Goal: Find specific page/section: Find specific page/section

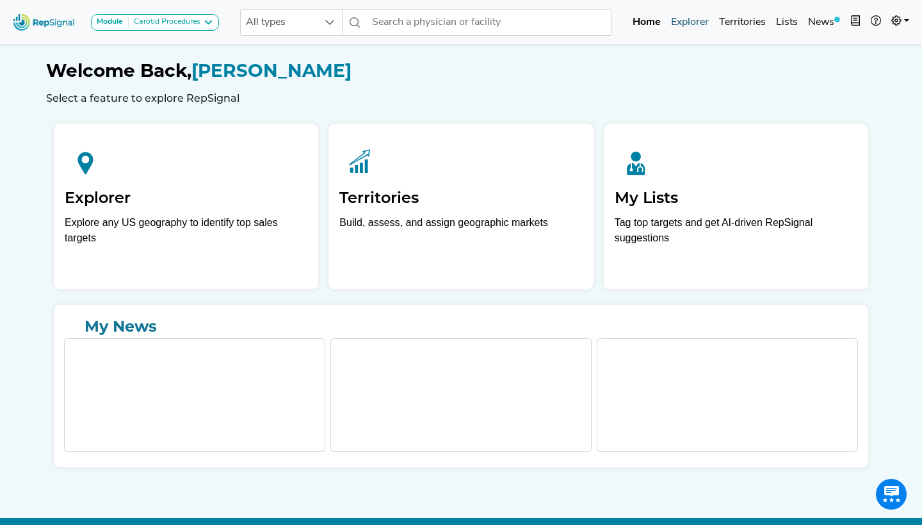
click at [687, 22] on link "Explorer" at bounding box center [690, 23] width 48 height 26
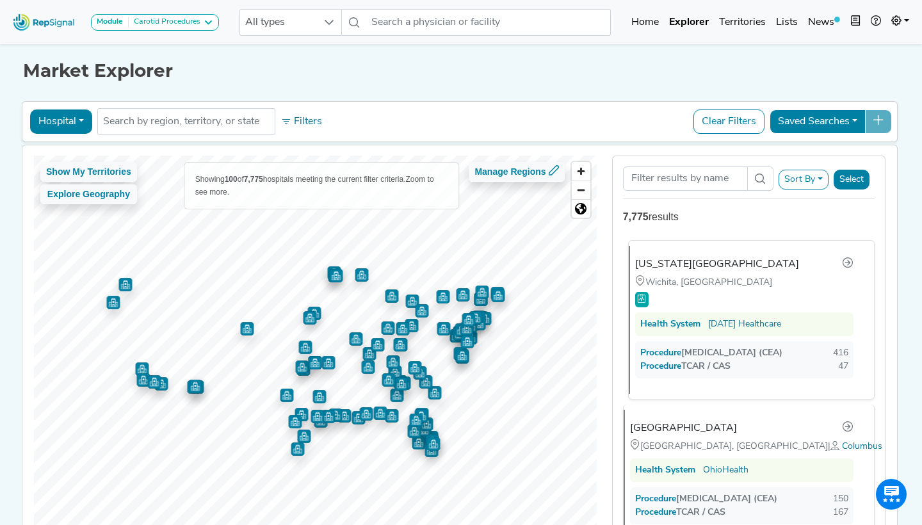
click at [721, 294] on div at bounding box center [705, 298] width 141 height 19
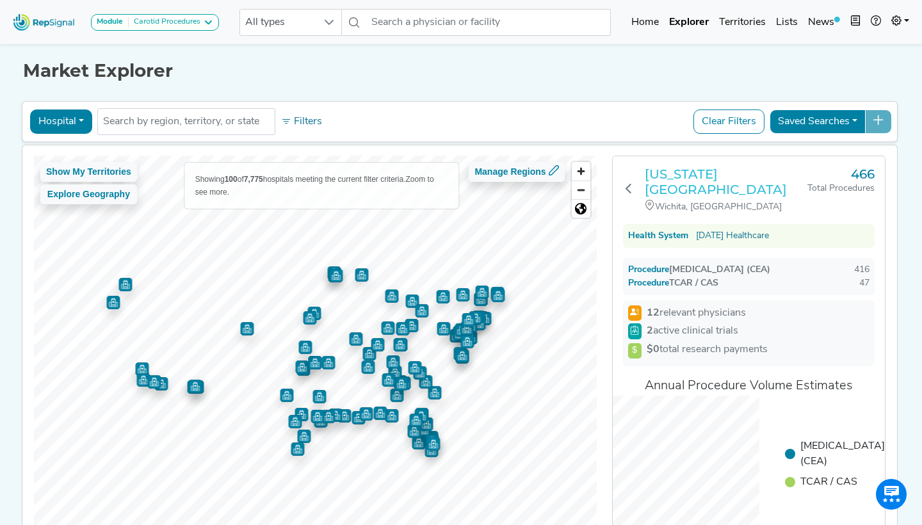
click at [693, 173] on h3 "Kansas Heart Hospital" at bounding box center [726, 181] width 163 height 31
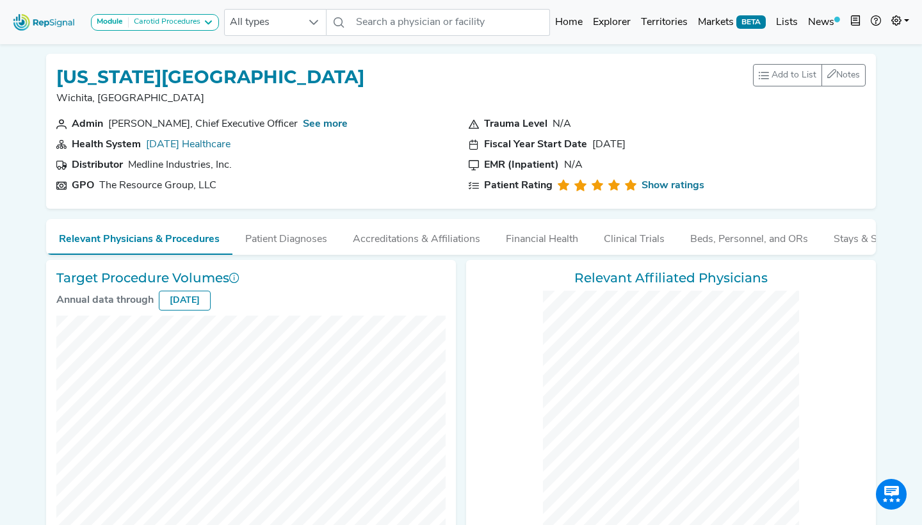
click at [163, 12] on div "Module Carotid Procedures Carotid Procedures Intravascular Lithotripsy (IVL) Pe…" at bounding box center [116, 22] width 216 height 34
click at [157, 22] on div "Carotid Procedures" at bounding box center [165, 22] width 72 height 10
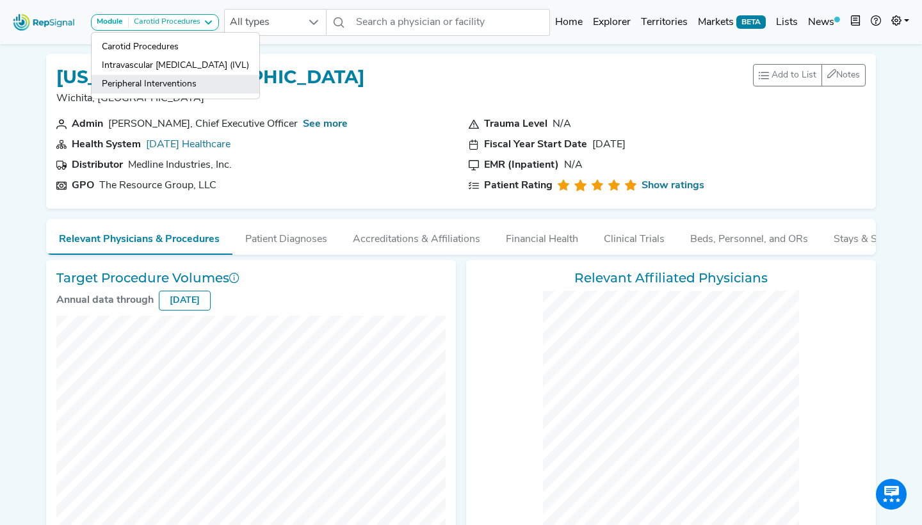
click at [143, 83] on link "Peripheral Interventions" at bounding box center [176, 84] width 168 height 19
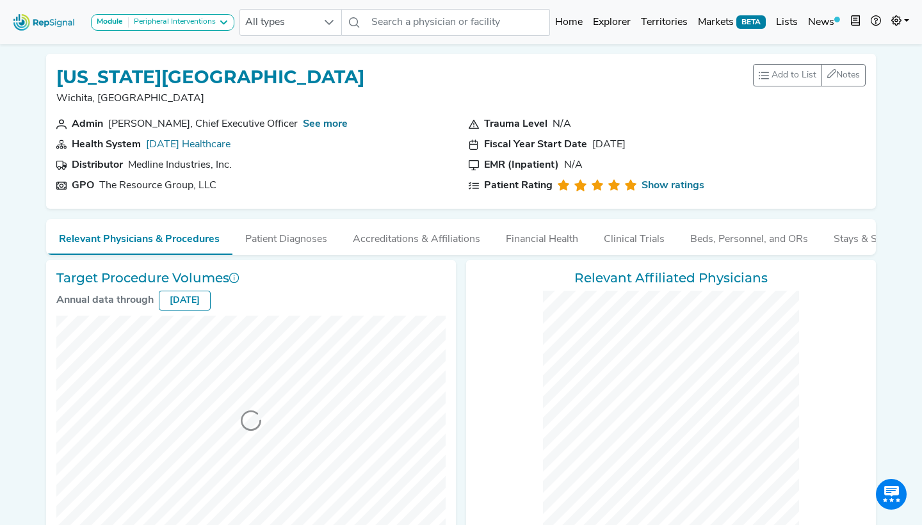
checkbox input "false"
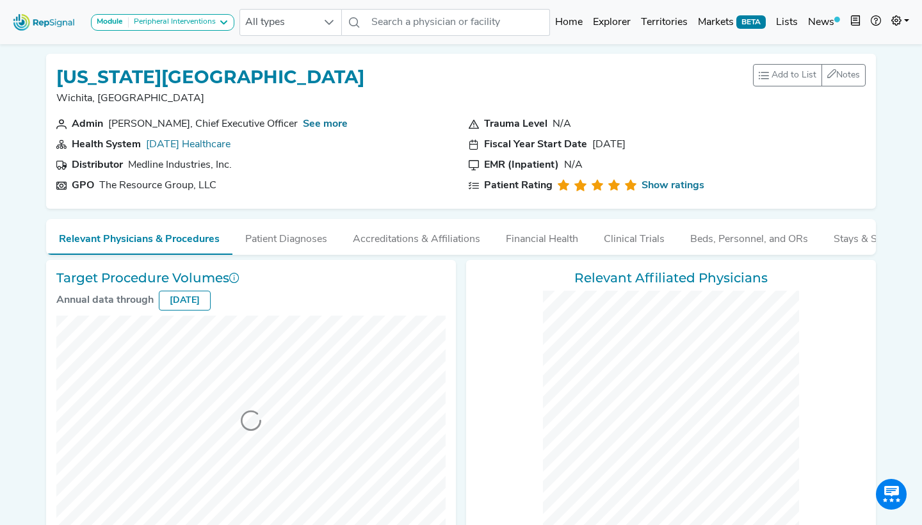
checkbox input "false"
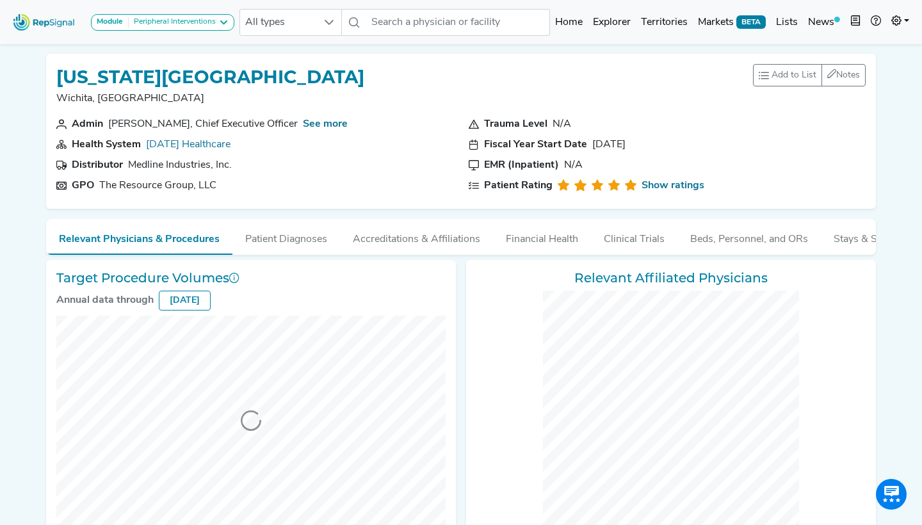
checkbox input "false"
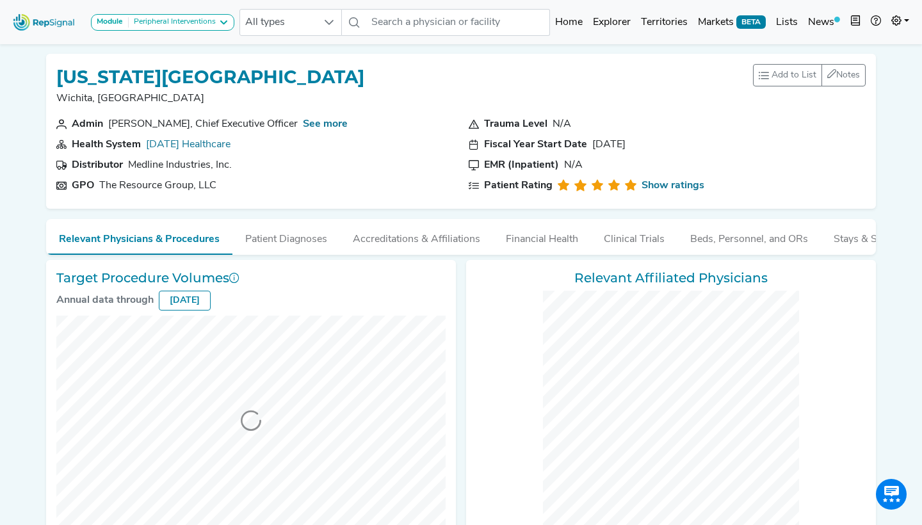
checkbox input "false"
click at [611, 18] on link "Explorer" at bounding box center [612, 23] width 48 height 26
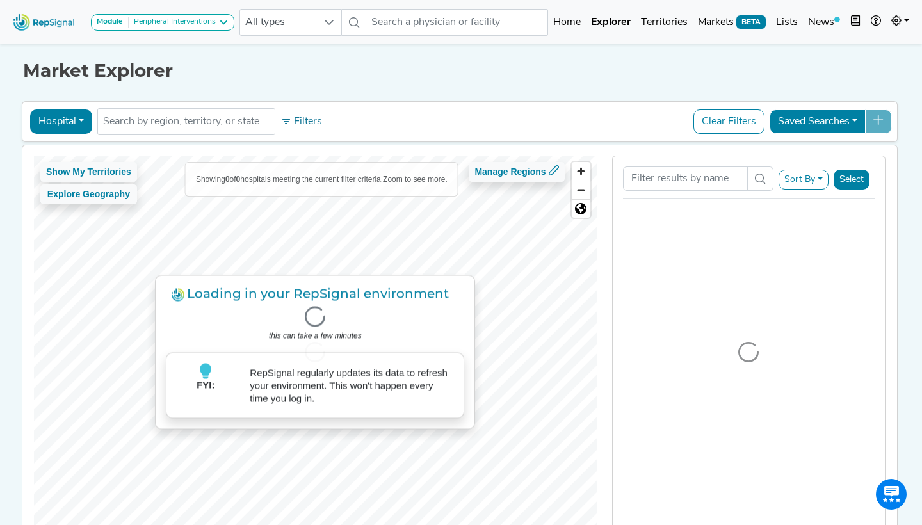
click at [66, 117] on button "Hospital" at bounding box center [61, 121] width 62 height 24
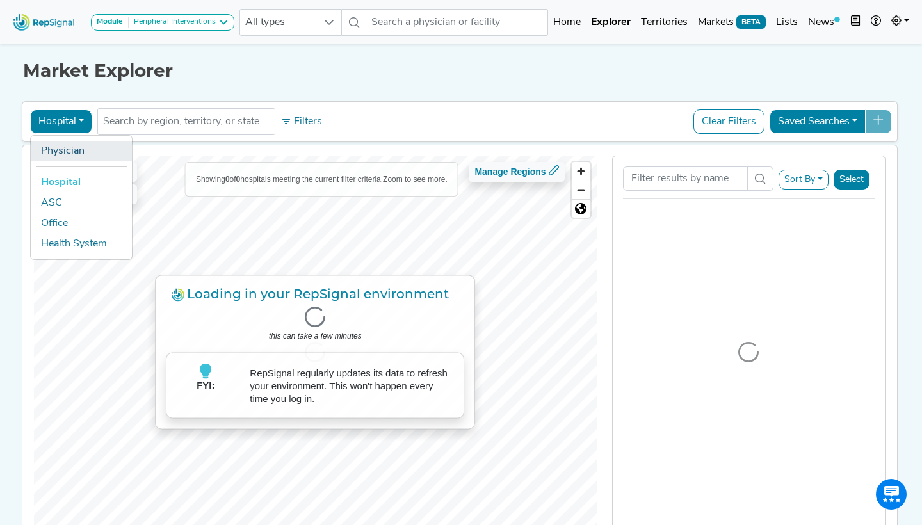
click at [61, 145] on link "Physician" at bounding box center [81, 151] width 101 height 20
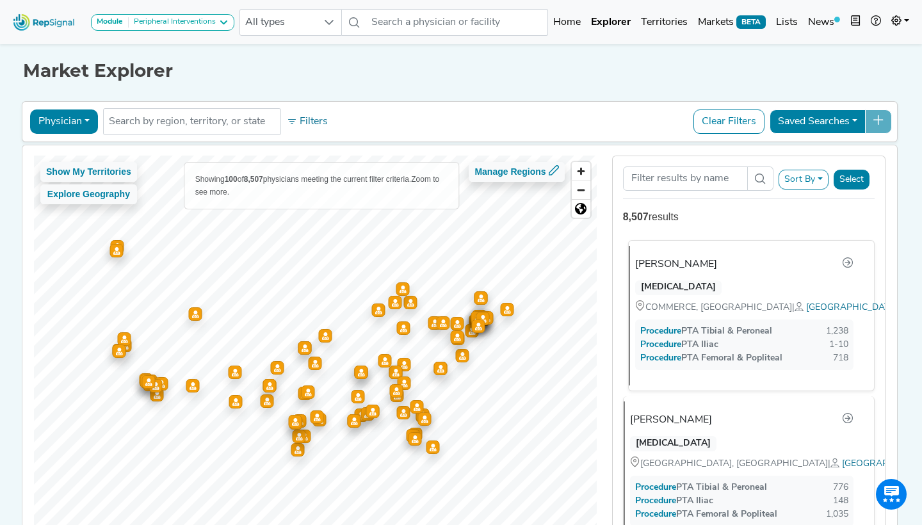
click at [688, 262] on div "Amiel Moshfegh" at bounding box center [676, 264] width 82 height 15
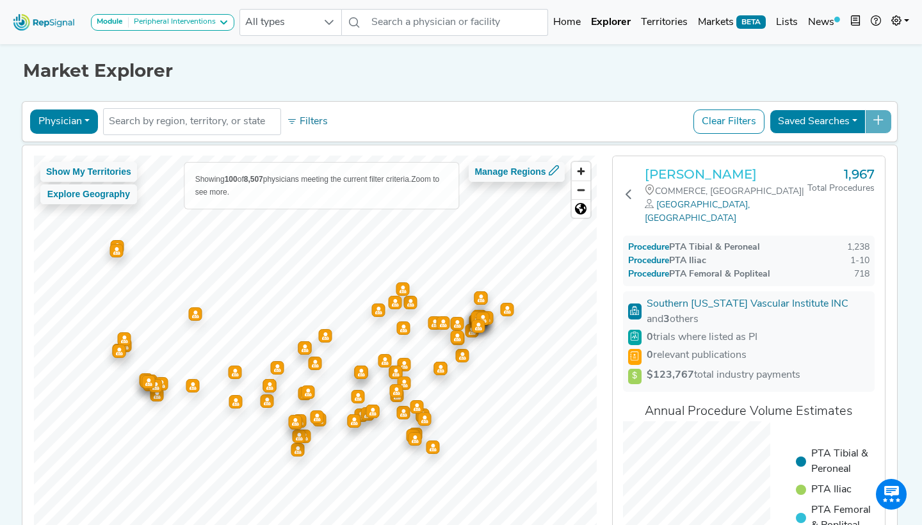
click at [670, 177] on h3 "Amiel Moshfegh" at bounding box center [726, 173] width 163 height 15
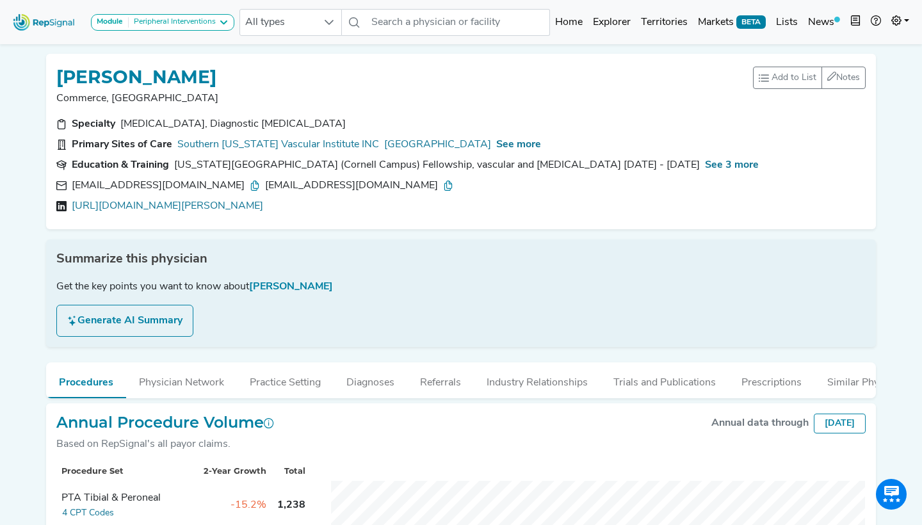
drag, startPoint x: 891, startPoint y: 28, endPoint x: 0, endPoint y: 191, distance: 906.0
click at [891, 28] on link at bounding box center [900, 23] width 28 height 26
click at [835, 83] on link "Admin" at bounding box center [862, 81] width 101 height 26
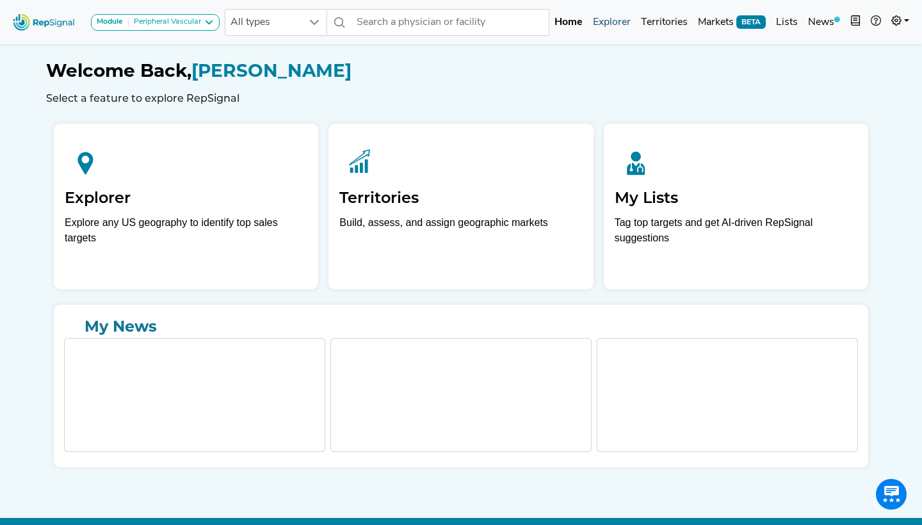
click at [614, 25] on link "Explorer" at bounding box center [612, 23] width 48 height 26
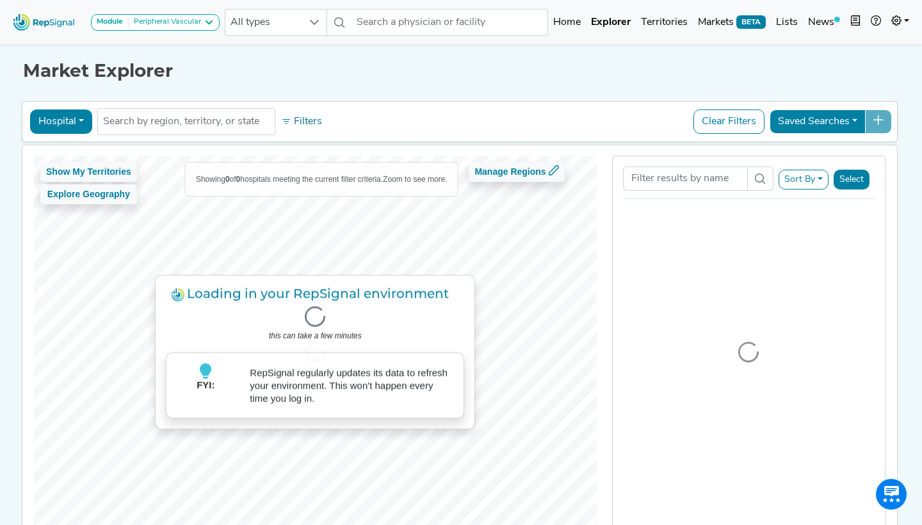
click at [200, 24] on div "Peripheral Vascular" at bounding box center [165, 22] width 72 height 10
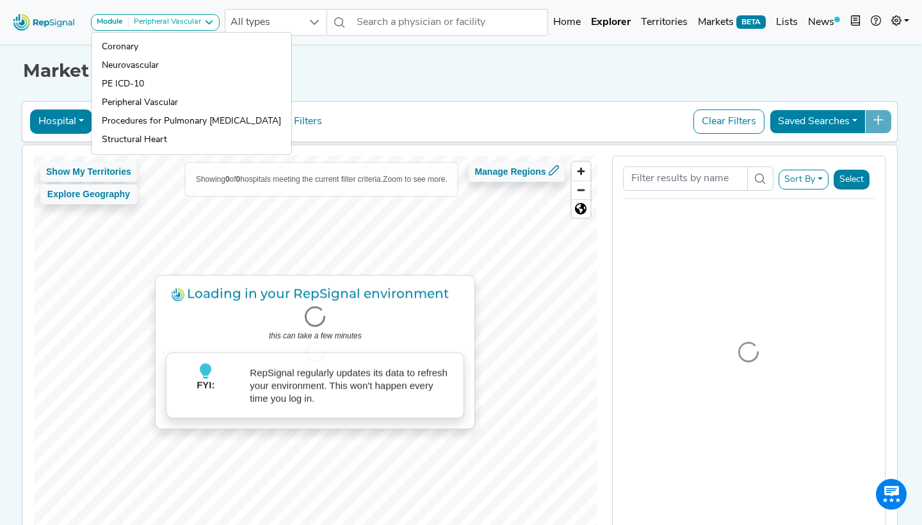
click at [351, 76] on h1 "Market Explorer" at bounding box center [461, 71] width 876 height 22
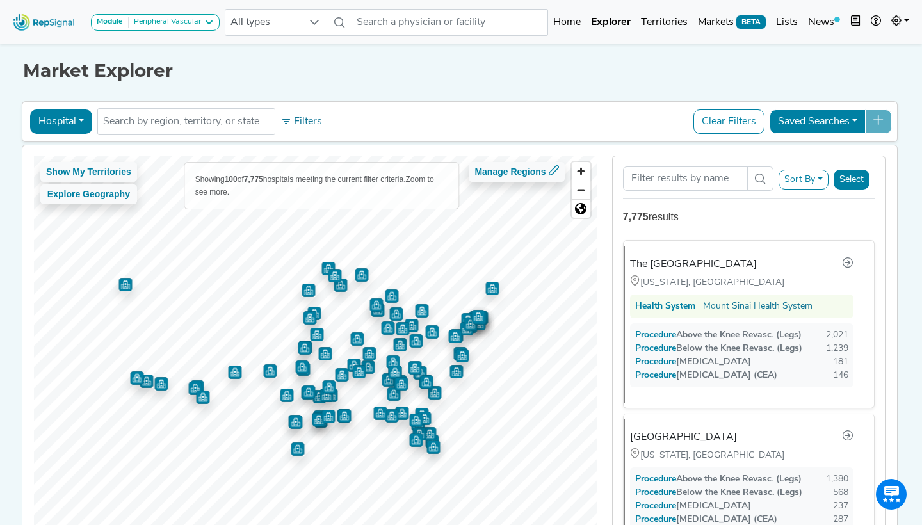
click at [74, 127] on button "Hospital" at bounding box center [61, 121] width 62 height 24
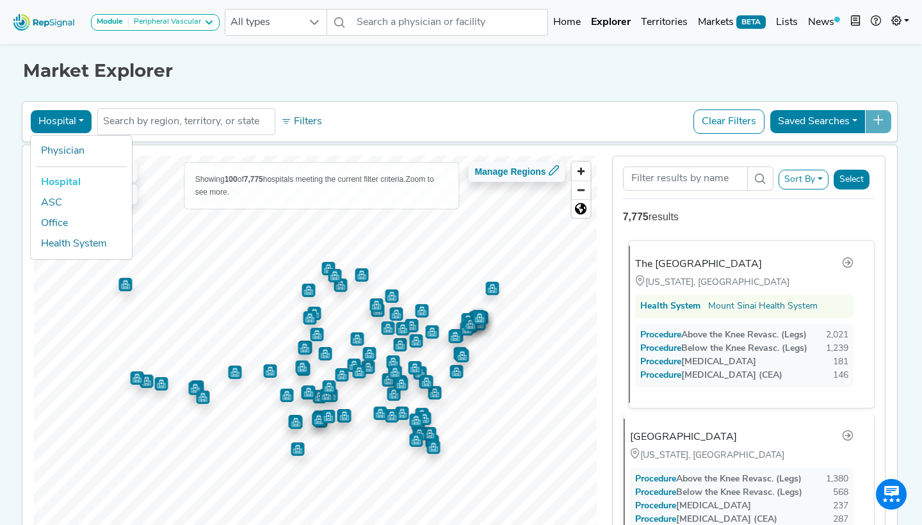
click at [680, 266] on div "The [GEOGRAPHIC_DATA]" at bounding box center [698, 264] width 127 height 15
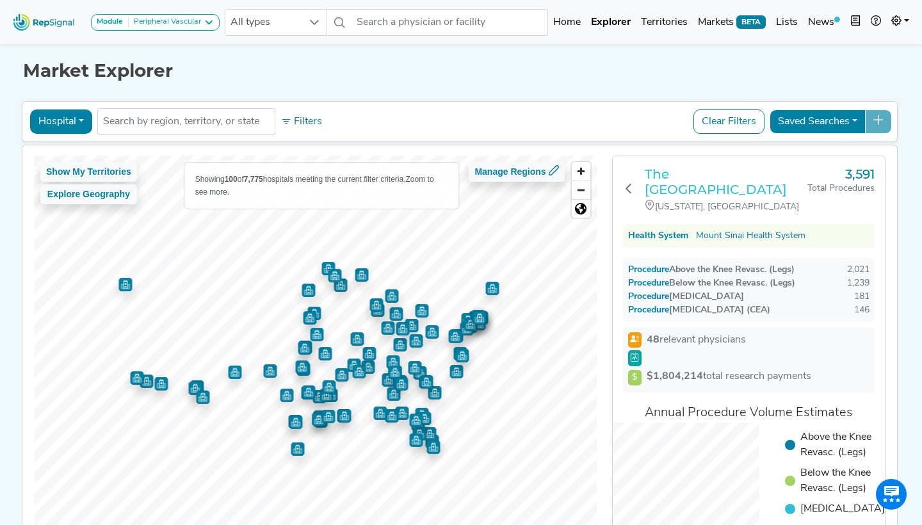
click at [694, 175] on h3 "The [GEOGRAPHIC_DATA]" at bounding box center [726, 181] width 163 height 31
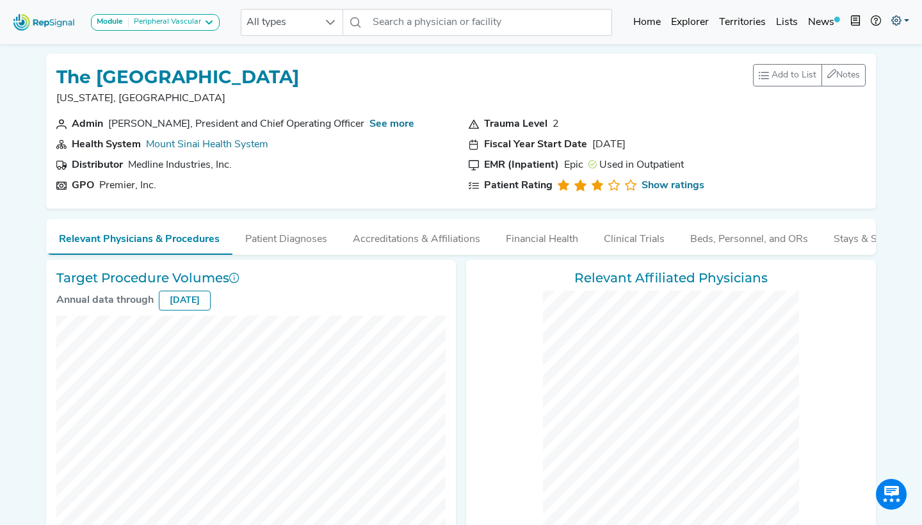
click at [898, 19] on icon at bounding box center [896, 20] width 10 height 10
click at [837, 75] on link "Admin" at bounding box center [862, 81] width 101 height 26
